Goal: Information Seeking & Learning: Check status

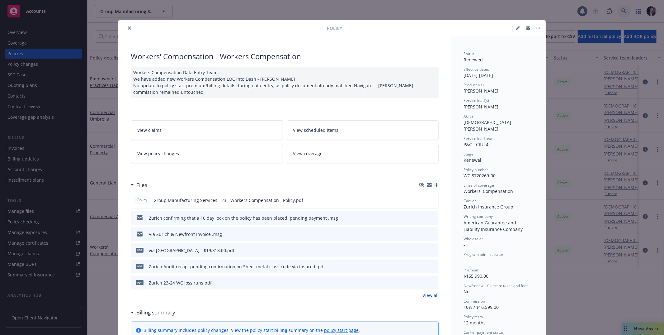
click at [630, 10] on link at bounding box center [624, 11] width 12 height 12
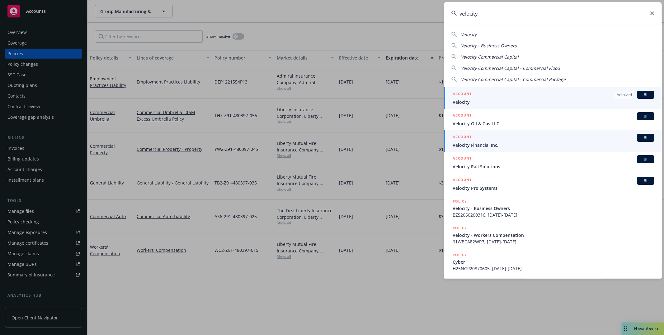
type input "velocity"
click at [522, 142] on span "Velocity Financial Inc." at bounding box center [553, 145] width 202 height 7
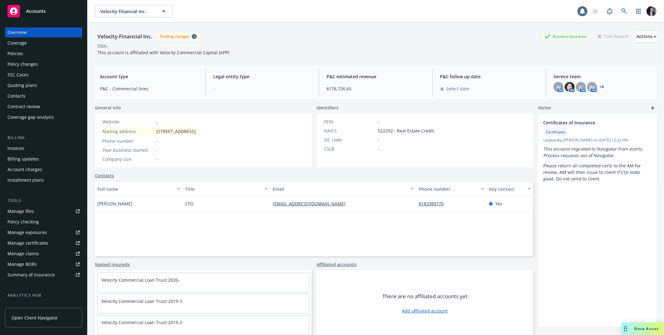
click at [30, 57] on div "Policies" at bounding box center [43, 54] width 72 height 10
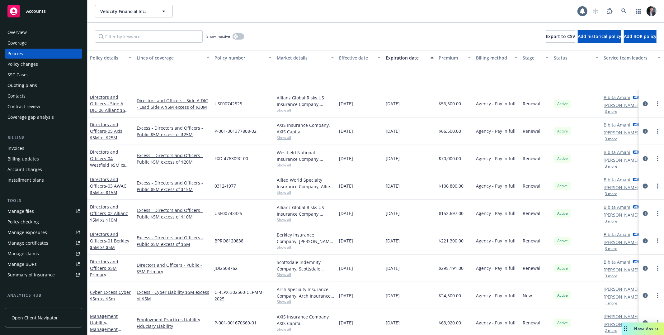
scroll to position [134, 0]
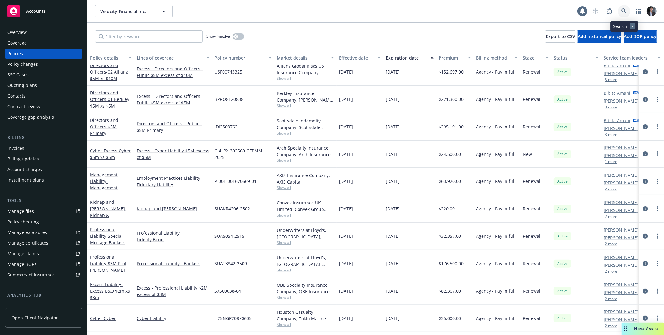
click at [621, 11] on icon at bounding box center [624, 11] width 6 height 6
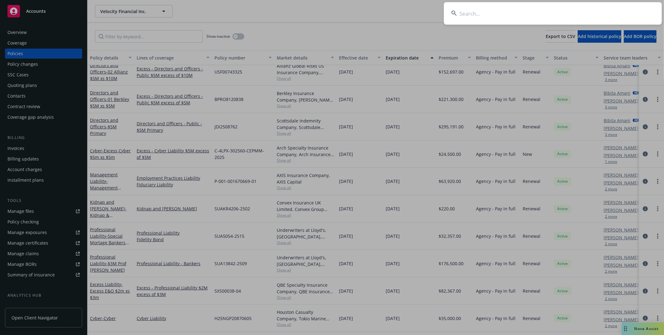
type input "v"
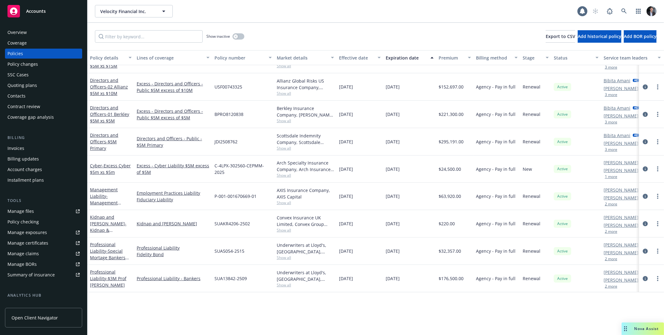
scroll to position [0, 0]
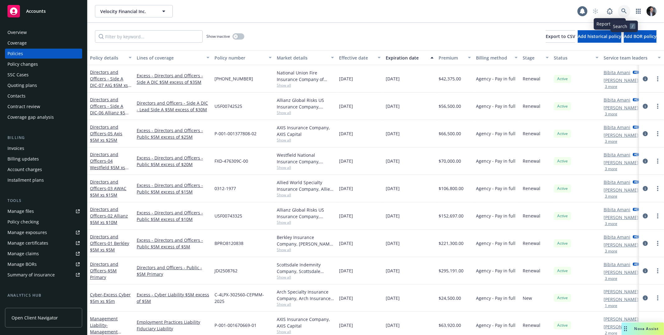
click at [622, 12] on icon at bounding box center [624, 11] width 6 height 6
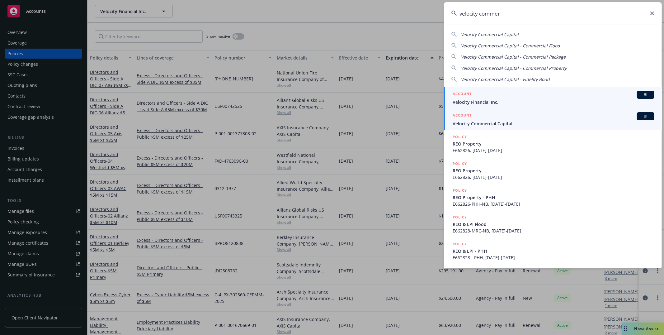
type input "velocity commer"
click at [526, 118] on div "ACCOUNT BI" at bounding box center [553, 116] width 202 height 8
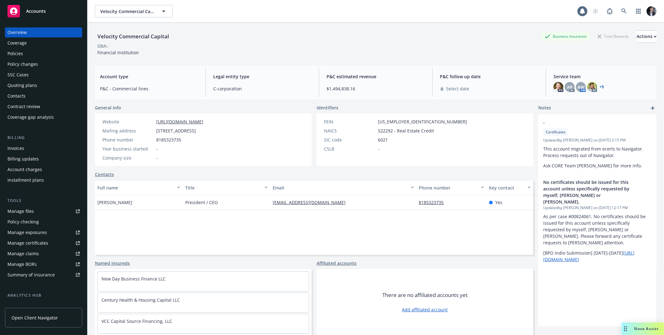
click at [23, 54] on div "Policies" at bounding box center [43, 54] width 72 height 10
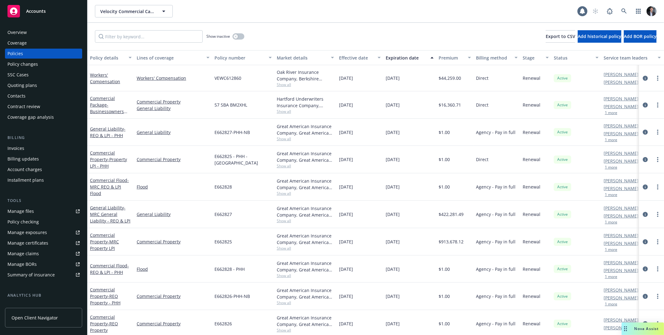
click at [468, 158] on div "$1.00" at bounding box center [454, 159] width 37 height 27
drag, startPoint x: 467, startPoint y: 158, endPoint x: 420, endPoint y: 161, distance: 47.0
click at [420, 161] on div "Commercial Property - Property LPI - PHH Commercial Property E662825 - PHH - NB…" at bounding box center [387, 159] width 601 height 27
click at [643, 160] on icon "circleInformation" at bounding box center [645, 159] width 5 height 5
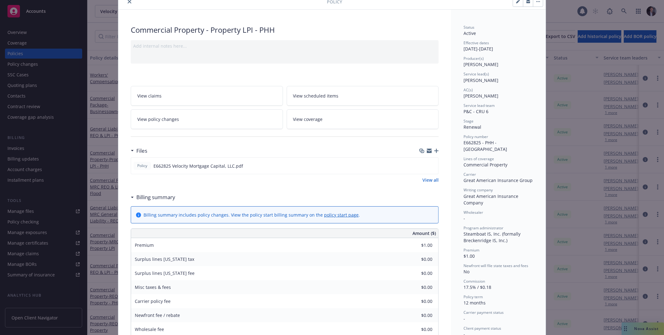
scroll to position [55, 0]
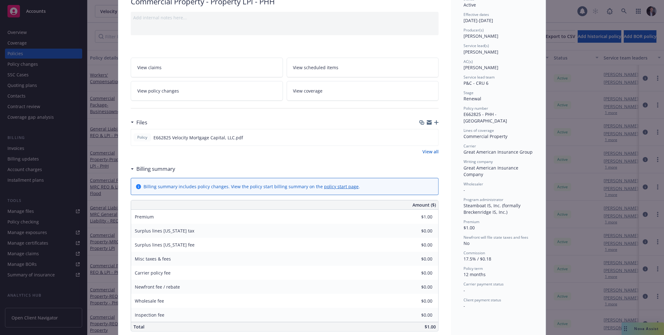
drag, startPoint x: 477, startPoint y: 222, endPoint x: 431, endPoint y: 221, distance: 46.7
click at [436, 221] on div "Commercial Property - Property LPI - PHH Add internal notes here... View claims…" at bounding box center [331, 247] width 427 height 533
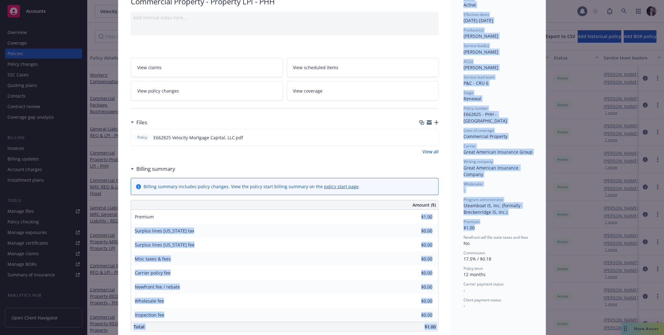
click at [458, 218] on div "Status Active Effective dates 08/01/2025 - 08/01/2026 Producer(s) Jose Fontes S…" at bounding box center [498, 247] width 95 height 533
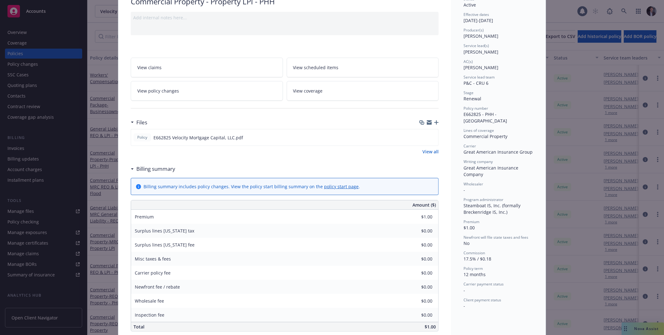
click at [465, 219] on span "Premium" at bounding box center [471, 221] width 16 height 5
click at [465, 224] on span "$1.00" at bounding box center [468, 227] width 11 height 6
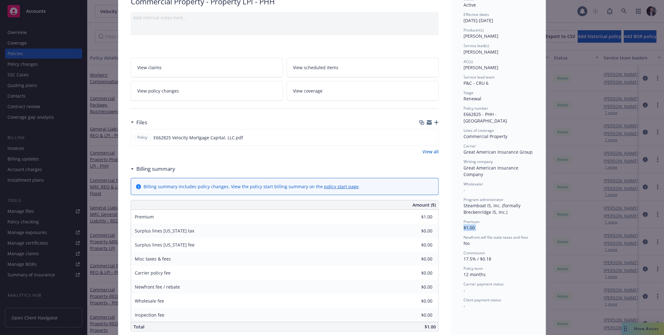
click at [465, 224] on span "$1.00" at bounding box center [468, 227] width 11 height 6
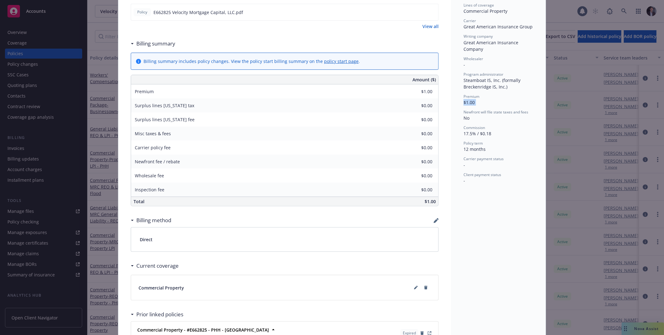
scroll to position [255, 0]
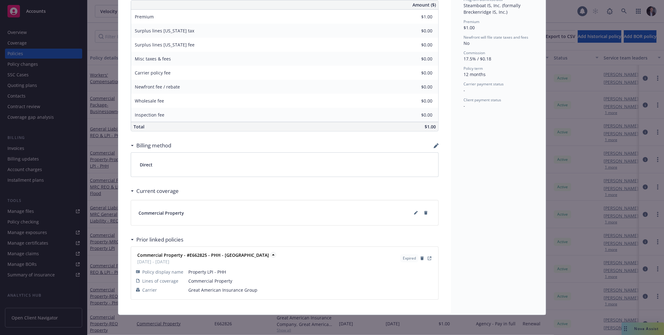
click at [168, 253] on strong "Commercial Property - #E662825 - PHH - [GEOGRAPHIC_DATA]" at bounding box center [203, 255] width 132 height 6
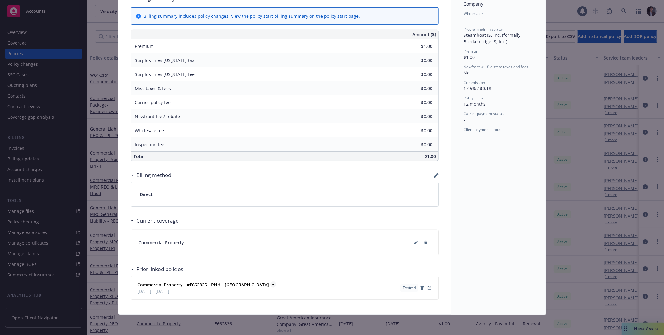
click at [173, 281] on strong "Commercial Property - #E662825 - PHH - [GEOGRAPHIC_DATA]" at bounding box center [203, 284] width 132 height 6
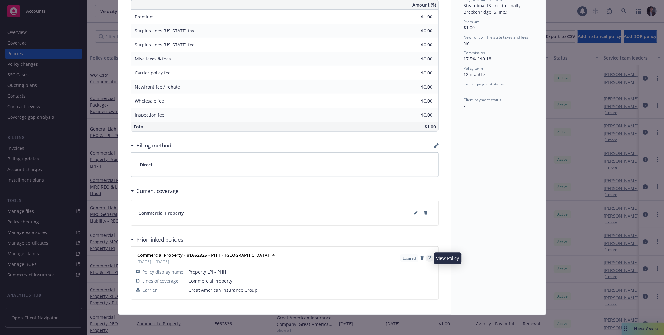
click at [428, 257] on icon "View Policy" at bounding box center [430, 258] width 4 height 4
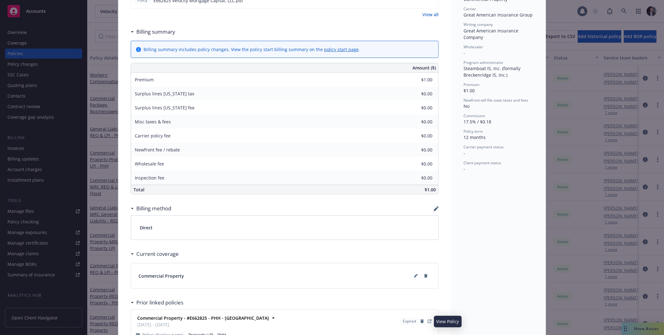
drag, startPoint x: 493, startPoint y: 114, endPoint x: 475, endPoint y: 114, distance: 17.1
click at [475, 114] on div "Commission 17.5% / $0.18" at bounding box center [498, 119] width 70 height 12
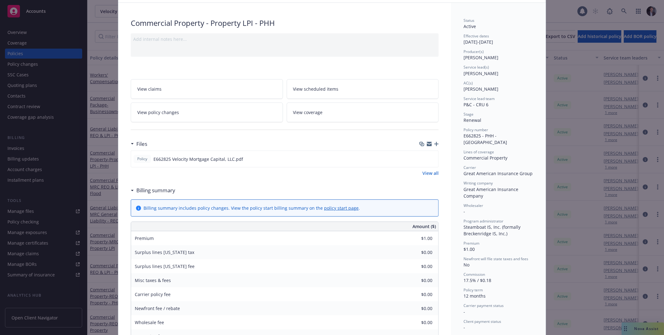
scroll to position [0, 0]
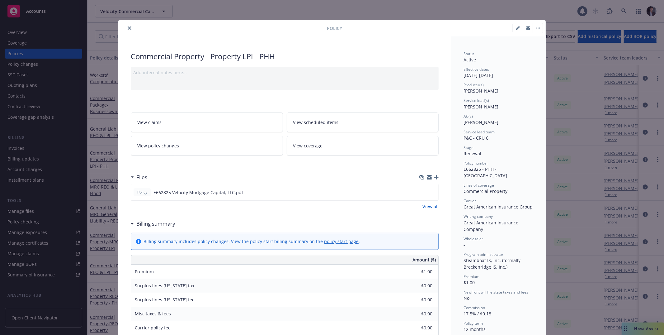
click at [478, 161] on span "Policy number" at bounding box center [475, 162] width 25 height 5
click at [183, 138] on link "View policy changes" at bounding box center [207, 146] width 152 height 20
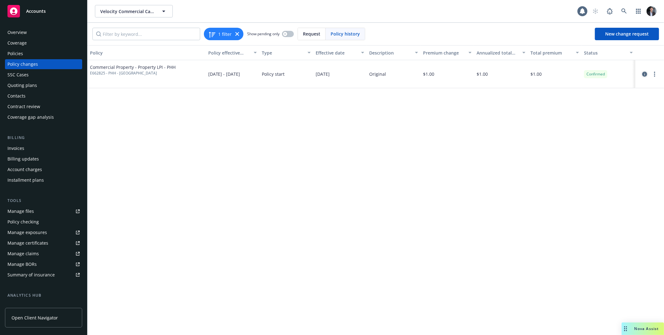
click at [644, 74] on icon "circleInformation" at bounding box center [644, 74] width 5 height 5
click at [26, 55] on div "Policies" at bounding box center [43, 54] width 72 height 10
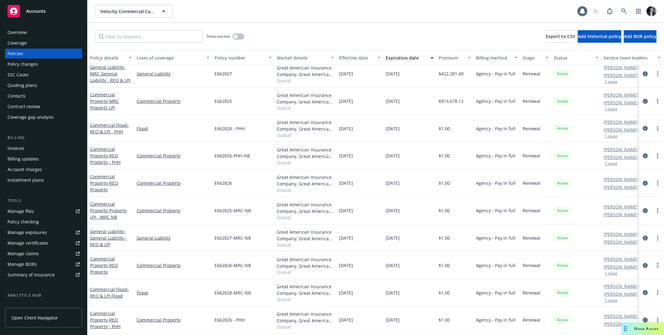
scroll to position [79, 0]
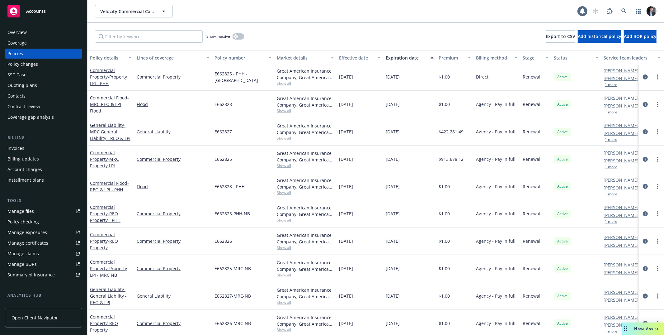
drag, startPoint x: 466, startPoint y: 315, endPoint x: 455, endPoint y: 202, distance: 113.8
click at [456, 190] on div "$1.00" at bounding box center [454, 186] width 37 height 27
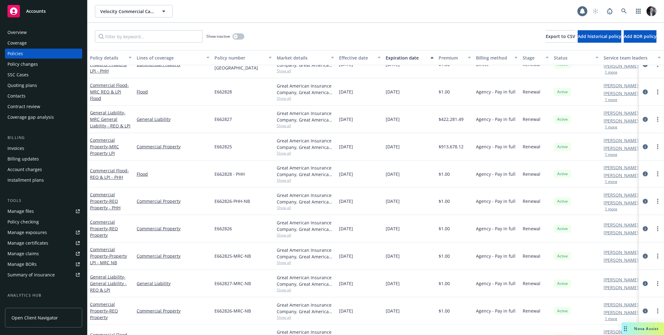
drag, startPoint x: 456, startPoint y: 190, endPoint x: 450, endPoint y: 243, distance: 53.5
click at [450, 245] on div "General Liability - REO & LPI - PHH General Liability E662827-PHH-NB Great Amer…" at bounding box center [387, 210] width 601 height 373
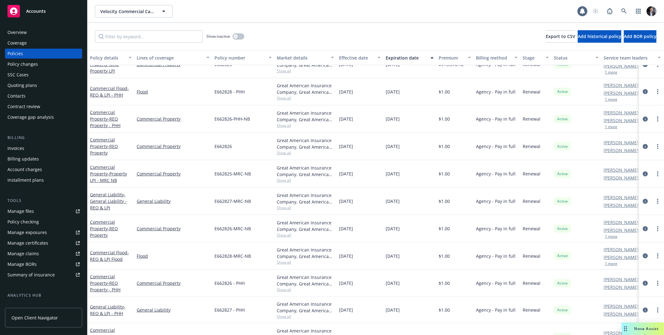
scroll to position [167, 0]
click at [450, 242] on div "$1.00" at bounding box center [454, 254] width 37 height 27
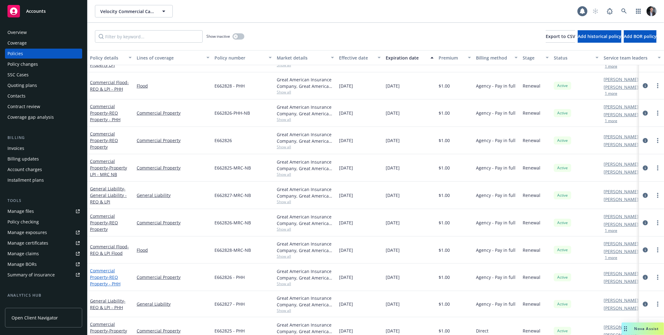
scroll to position [185, 0]
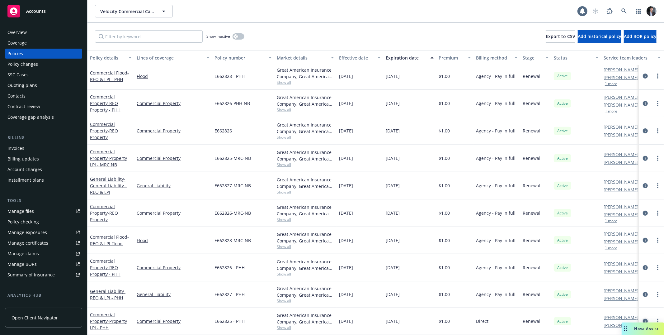
click at [643, 318] on link "circleInformation" at bounding box center [644, 320] width 7 height 7
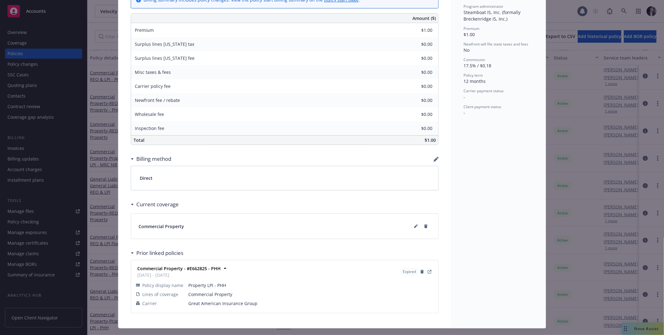
scroll to position [255, 0]
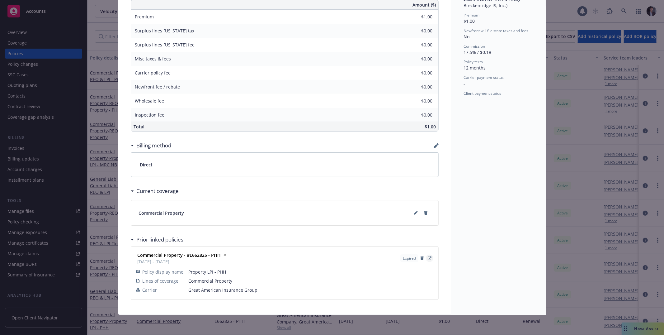
click at [429, 257] on icon "View Policy" at bounding box center [430, 257] width 2 height 2
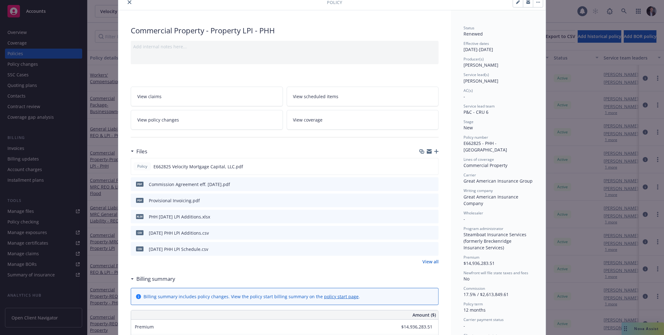
scroll to position [56, 0]
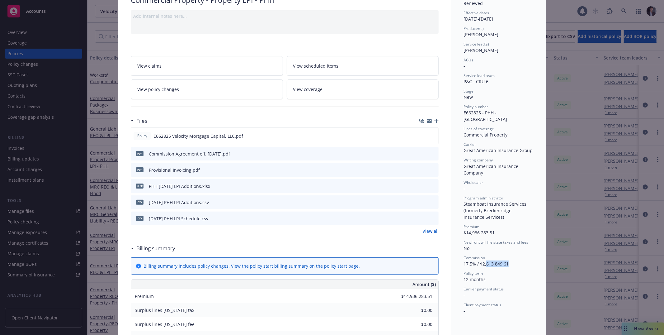
drag, startPoint x: 513, startPoint y: 260, endPoint x: 483, endPoint y: 259, distance: 29.9
click at [483, 259] on div "Commission 17.5% / $2,613,849.61" at bounding box center [498, 261] width 70 height 12
drag, startPoint x: 478, startPoint y: 258, endPoint x: 498, endPoint y: 258, distance: 20.5
click at [498, 260] on span "17.5% / $2,613,849.61" at bounding box center [485, 263] width 45 height 6
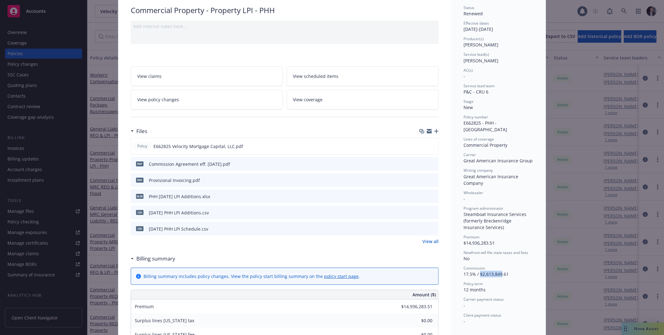
scroll to position [44, 0]
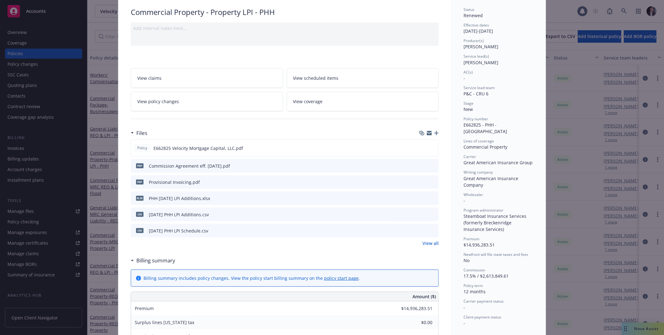
click at [470, 192] on div "Wholesaler -" at bounding box center [498, 198] width 70 height 12
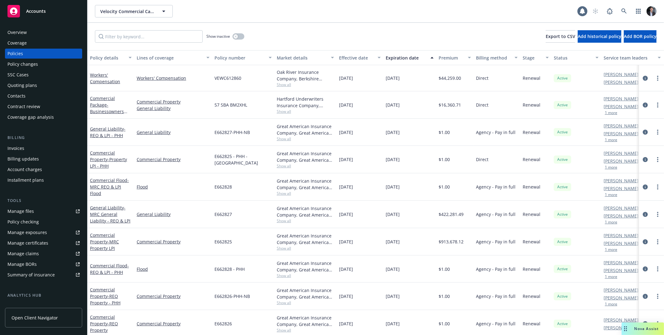
click at [46, 173] on div "Account charges" at bounding box center [43, 169] width 72 height 10
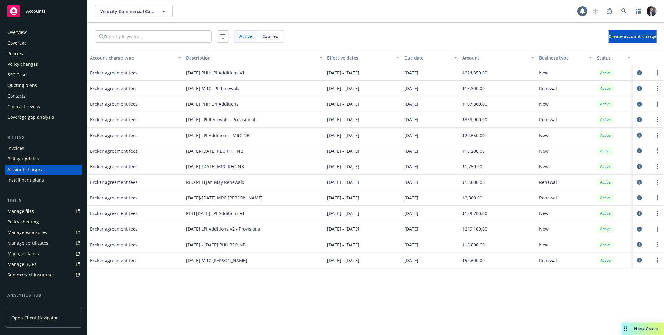
click at [377, 56] on div "Effective dates" at bounding box center [359, 57] width 65 height 7
click at [380, 58] on div "Effective dates" at bounding box center [359, 57] width 65 height 7
drag, startPoint x: 268, startPoint y: 184, endPoint x: 144, endPoint y: 187, distance: 123.6
click at [138, 184] on div "Broker agreement fees REO PHH Jan-May Renewals [DATE] - [DATE] [DATE] $13,000.0…" at bounding box center [375, 182] width 576 height 16
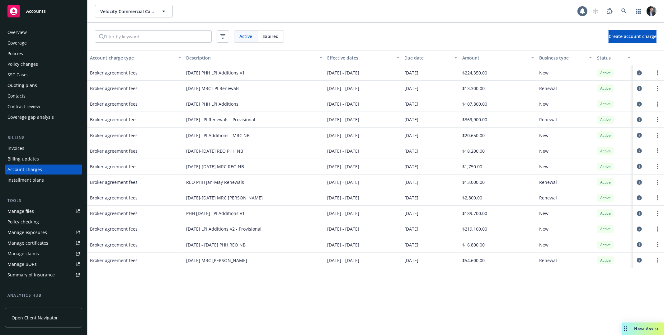
click at [641, 182] on icon "circleInformation" at bounding box center [639, 182] width 5 height 5
drag, startPoint x: 527, startPoint y: 182, endPoint x: 213, endPoint y: 187, distance: 313.4
click at [217, 186] on div "Broker agreement fees REO PHH Jan-May Renewals [DATE] - [DATE] [DATE] $13,000.0…" at bounding box center [375, 182] width 576 height 16
click at [217, 179] on span "REO PHH Jan-May Renewals" at bounding box center [215, 182] width 58 height 7
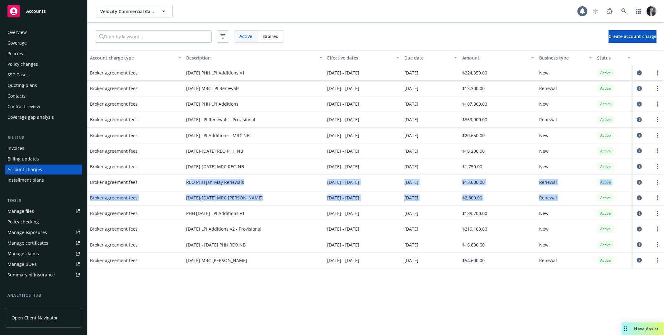
drag, startPoint x: 217, startPoint y: 179, endPoint x: 599, endPoint y: 194, distance: 382.7
click at [598, 195] on div "Broker agreement fees [DATE] PHH LPI Additions V1 [DATE] - [DATE] [DATE] $224,3…" at bounding box center [375, 146] width 576 height 162
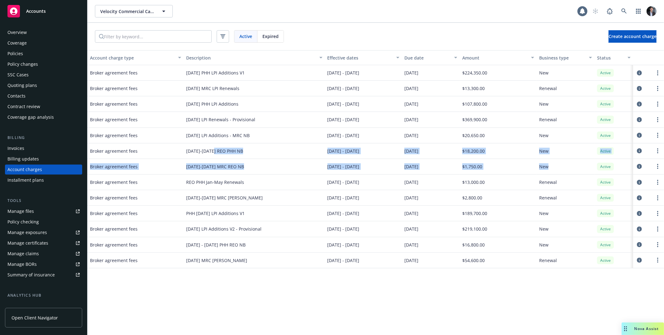
drag, startPoint x: 571, startPoint y: 166, endPoint x: 212, endPoint y: 152, distance: 360.0
click at [212, 152] on div "Broker agreement fees [DATE] PHH LPI Additions V1 [DATE] - [DATE] [DATE] $224,3…" at bounding box center [375, 146] width 576 height 162
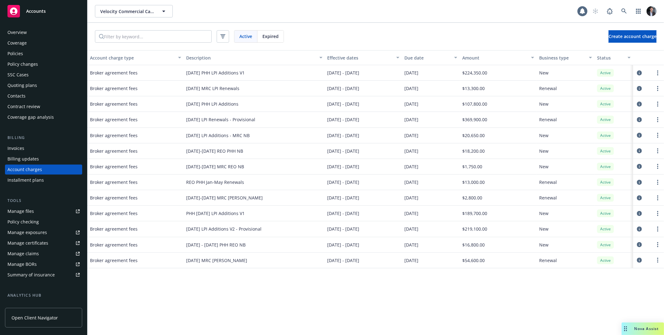
click at [198, 154] on span "[DATE]-[DATE] REO PHH NB" at bounding box center [214, 150] width 57 height 7
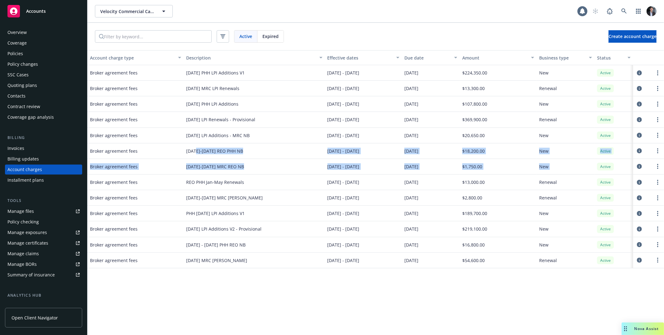
drag, startPoint x: 198, startPoint y: 154, endPoint x: 597, endPoint y: 166, distance: 399.4
click at [569, 173] on div "Broker agreement fees [DATE] PHH LPI Additions V1 [DATE] - [DATE] [DATE] $224,3…" at bounding box center [375, 146] width 576 height 162
click at [597, 165] on div "Active" at bounding box center [605, 166] width 17 height 8
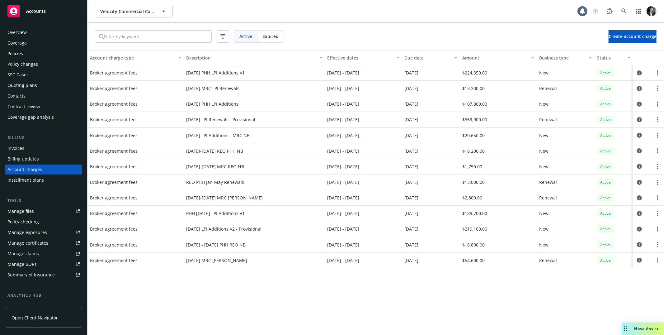
click at [621, 171] on div "Active" at bounding box center [613, 167] width 39 height 16
drag, startPoint x: 621, startPoint y: 171, endPoint x: 157, endPoint y: 163, distance: 464.7
click at [157, 163] on div "Broker agreement fees [DATE]-[DATE] MRC REO NB [DATE] - [DATE] [DATE] $1,750.00…" at bounding box center [375, 167] width 576 height 16
click at [156, 160] on div "Broker agreement fees" at bounding box center [135, 167] width 96 height 16
click at [156, 145] on div "Broker agreement fees" at bounding box center [135, 151] width 96 height 16
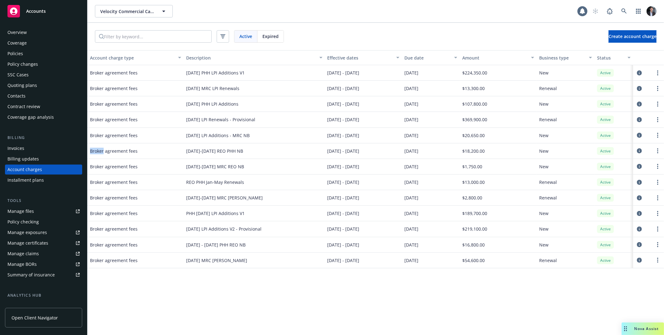
click at [156, 145] on div "Broker agreement fees" at bounding box center [135, 151] width 96 height 16
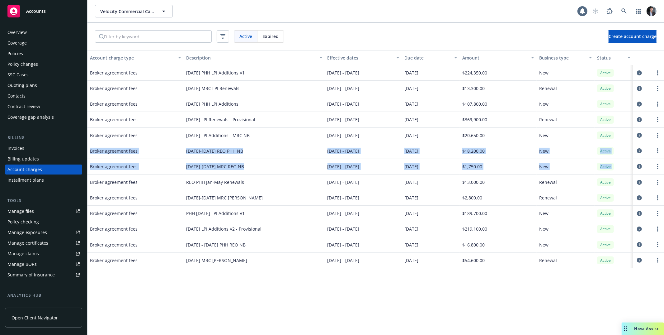
drag, startPoint x: 156, startPoint y: 145, endPoint x: 609, endPoint y: 164, distance: 453.8
click at [607, 161] on div "Broker agreement fees [DATE] PHH LPI Additions V1 [DATE] - [DATE] [DATE] $224,3…" at bounding box center [375, 146] width 576 height 162
click at [611, 168] on div "Active" at bounding box center [605, 166] width 17 height 8
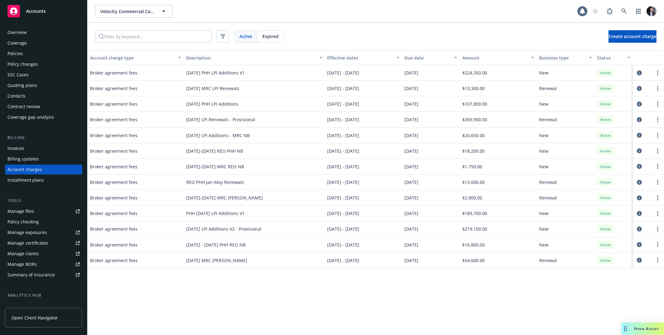
click at [203, 76] on div "[DATE] PHH LPI Additions V1" at bounding box center [254, 73] width 141 height 16
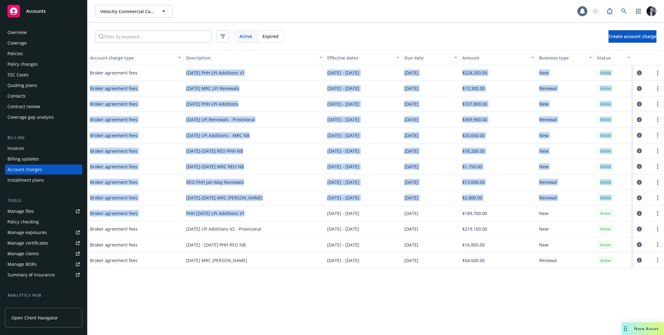
drag, startPoint x: 203, startPoint y: 76, endPoint x: 290, endPoint y: 211, distance: 160.6
click at [290, 211] on div "Broker agreement fees [DATE] PHH LPI Additions V1 [DATE] - [DATE] [DATE] $224,3…" at bounding box center [375, 146] width 576 height 162
click at [290, 211] on div "PHH [DATE] LPI Additions V1" at bounding box center [254, 213] width 141 height 16
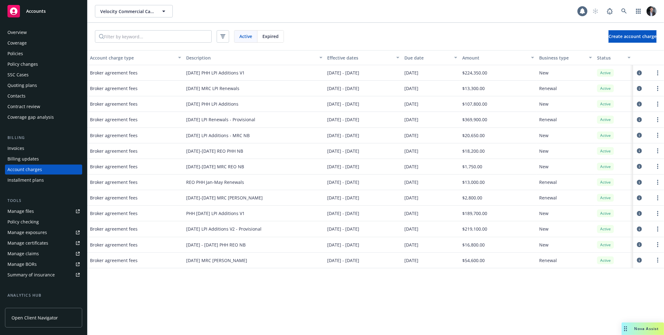
click at [51, 150] on div "Invoices" at bounding box center [43, 148] width 72 height 10
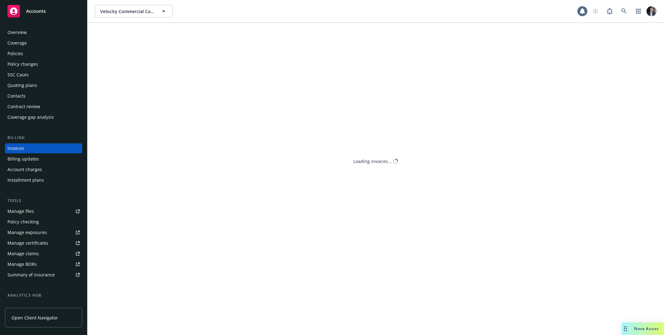
click at [49, 160] on div "Billing updates" at bounding box center [43, 159] width 72 height 10
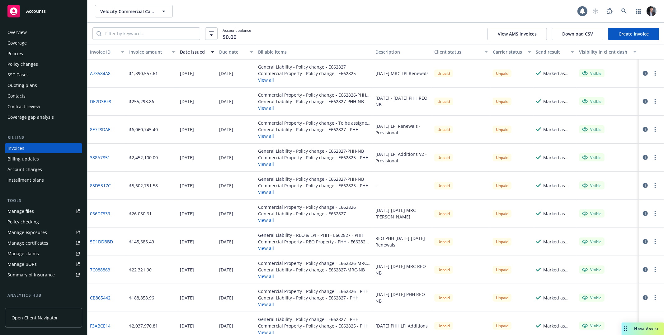
click at [49, 166] on div "Account charges" at bounding box center [43, 169] width 72 height 10
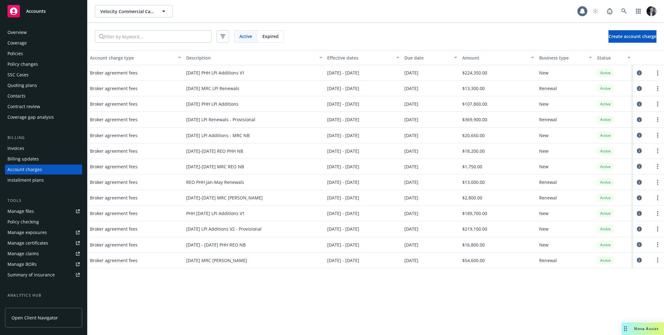
click at [27, 56] on div "Policies" at bounding box center [43, 54] width 72 height 10
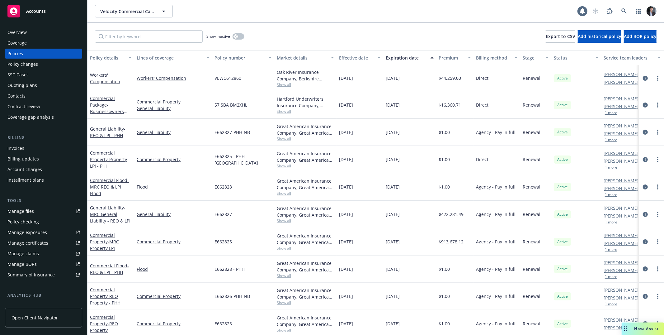
click at [27, 63] on div "Policy changes" at bounding box center [22, 64] width 30 height 10
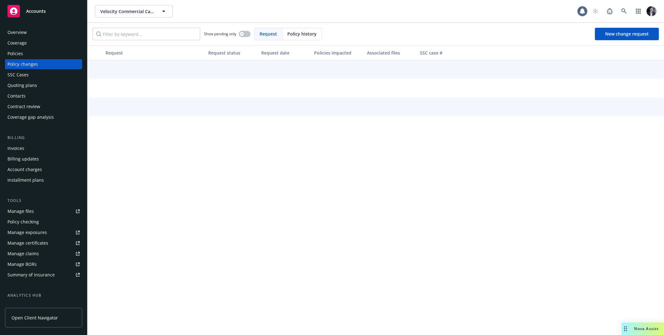
click at [28, 134] on div "Billing" at bounding box center [43, 137] width 77 height 6
click at [28, 166] on div "Account charges" at bounding box center [24, 169] width 35 height 10
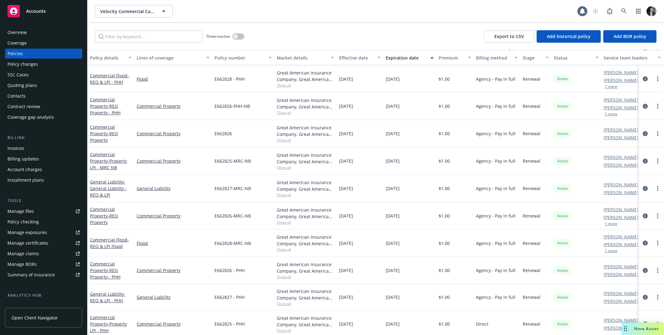
scroll to position [185, 0]
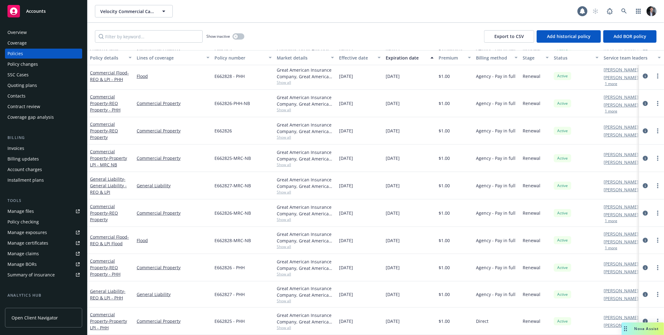
click at [104, 312] on div "Commercial Property - Property LPI - PHH" at bounding box center [111, 321] width 42 height 20
click at [106, 314] on link "Commercial Property - Property LPI - PHH" at bounding box center [108, 320] width 37 height 19
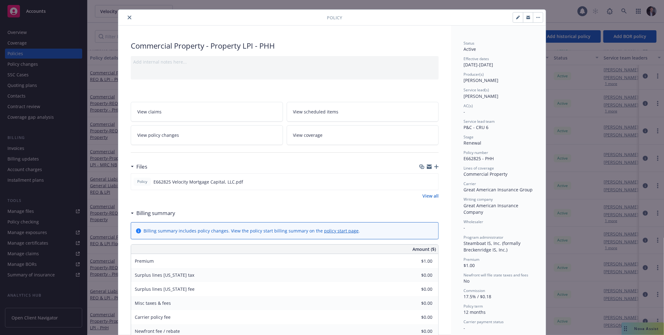
scroll to position [24, 0]
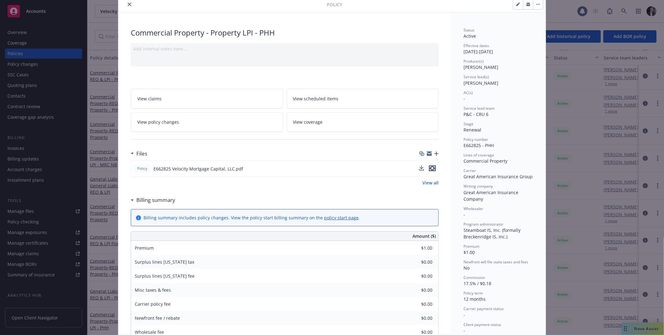
click at [431, 166] on icon "preview file" at bounding box center [432, 168] width 6 height 4
